Goal: Share content

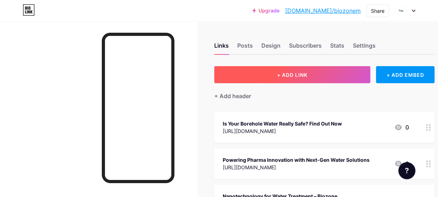
click at [304, 72] on span "+ ADD LINK" at bounding box center [292, 75] width 31 height 6
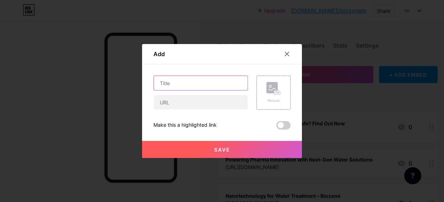
click at [191, 82] on input "text" at bounding box center [201, 83] width 94 height 14
click at [180, 82] on input "text" at bounding box center [201, 83] width 94 height 14
paste input "Eliminate Indoor Odors with Safe and Effective Ozone and UV Air Treatment"
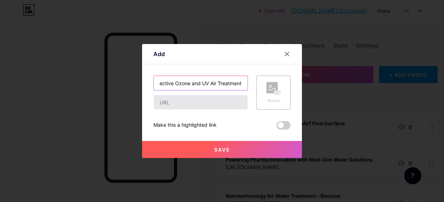
type input "Eliminate Indoor Odors with Safe and Effective Ozone and UV Air Treatment"
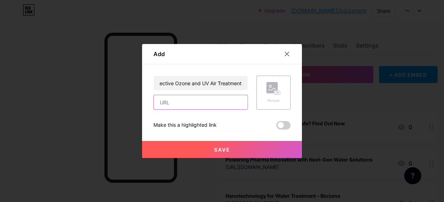
click at [182, 101] on input "text" at bounding box center [201, 102] width 94 height 14
paste input "[URL][DOMAIN_NAME]"
click at [173, 104] on input "text" at bounding box center [201, 102] width 94 height 14
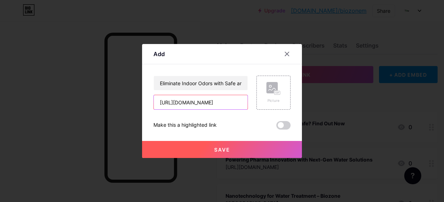
type input "[URL][DOMAIN_NAME]"
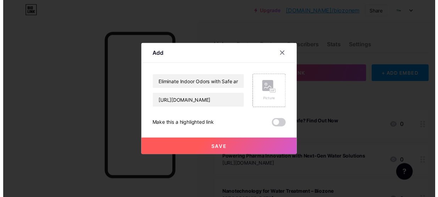
scroll to position [0, 0]
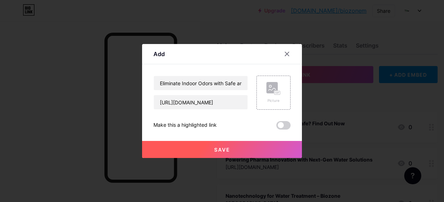
click at [229, 150] on button "Save" at bounding box center [222, 149] width 160 height 17
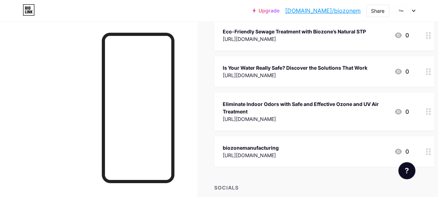
scroll to position [213, 0]
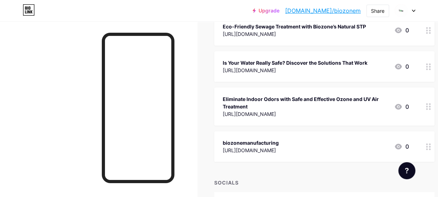
click at [402, 104] on icon at bounding box center [398, 107] width 7 height 6
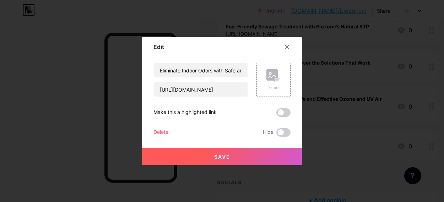
click at [336, 127] on div at bounding box center [222, 101] width 444 height 202
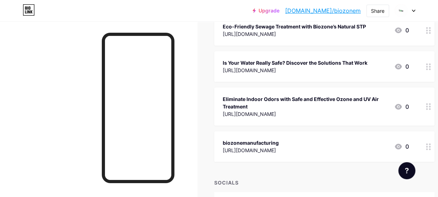
click at [434, 101] on div at bounding box center [429, 106] width 12 height 38
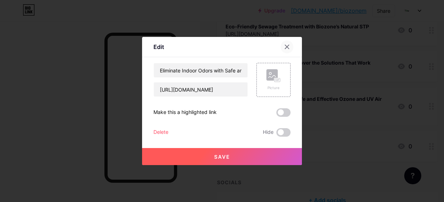
click at [287, 45] on icon at bounding box center [287, 47] width 6 height 6
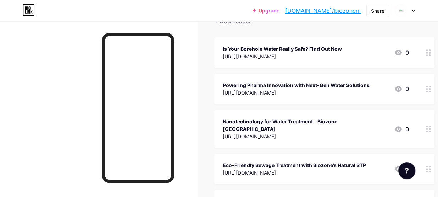
scroll to position [0, 0]
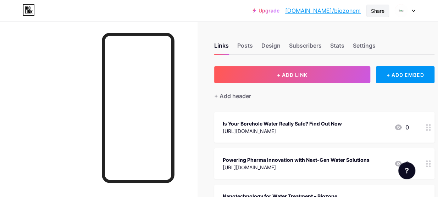
click at [380, 12] on div "Share" at bounding box center [377, 10] width 13 height 7
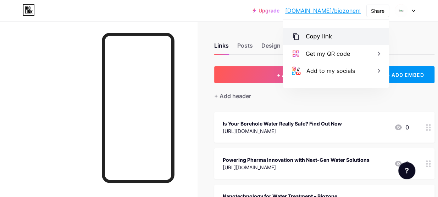
click at [334, 43] on div "Copy link" at bounding box center [336, 36] width 106 height 17
